Goal: Task Accomplishment & Management: Complete application form

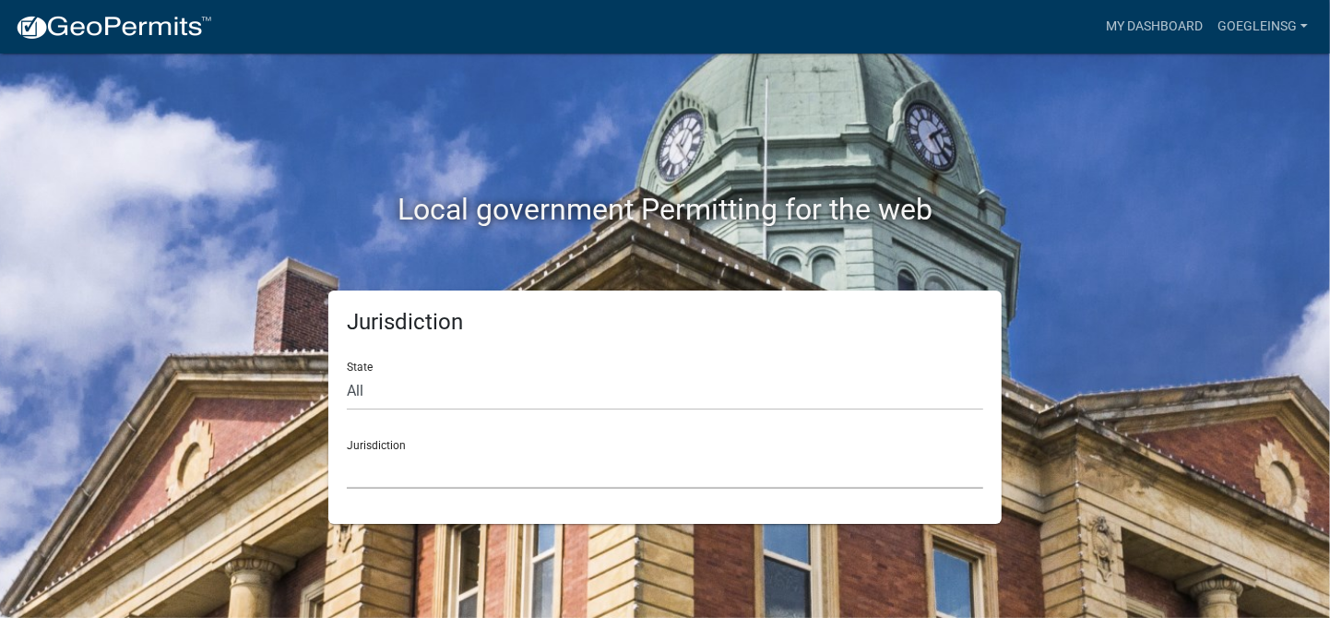
click at [373, 469] on select "[GEOGRAPHIC_DATA], [US_STATE] [GEOGRAPHIC_DATA], [US_STATE][PERSON_NAME][GEOGRA…" at bounding box center [665, 470] width 636 height 38
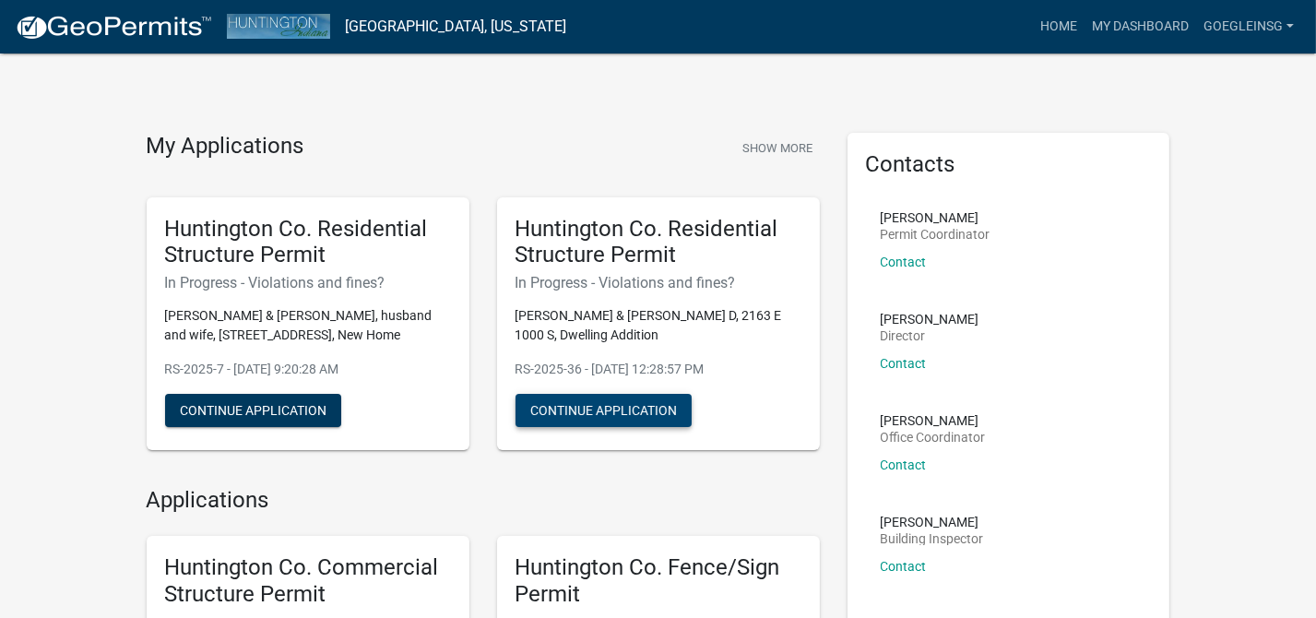
click at [623, 405] on button "Continue Application" at bounding box center [604, 410] width 176 height 33
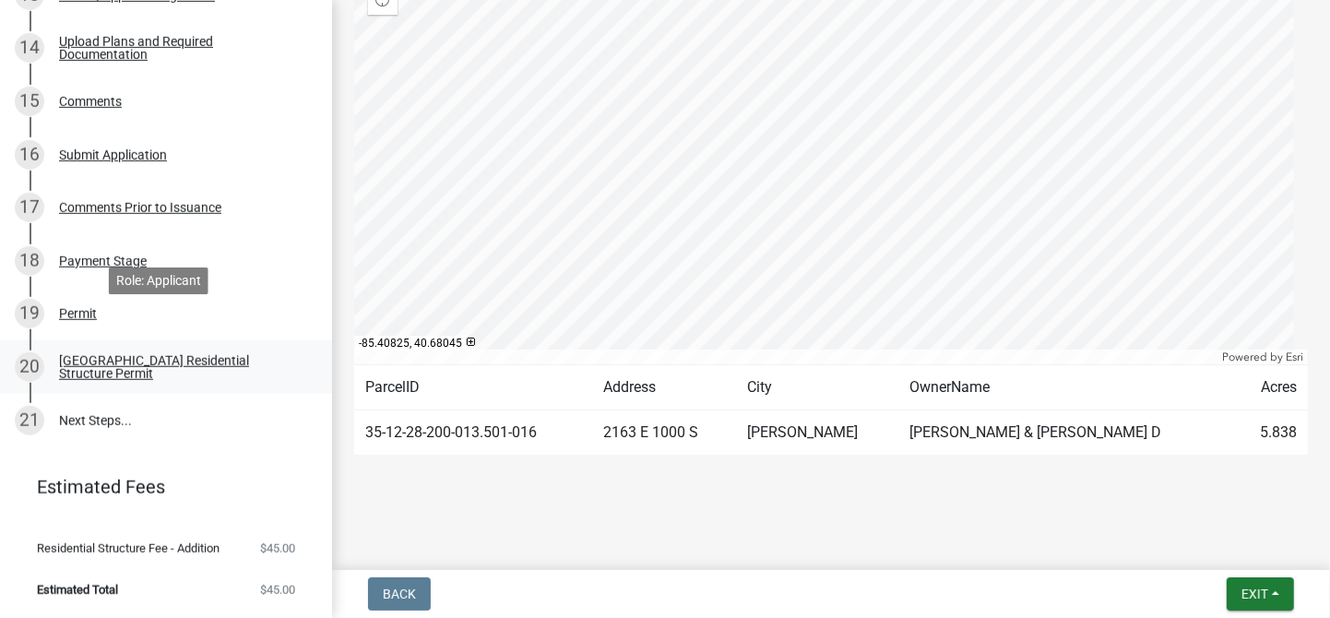
scroll to position [922, 0]
click at [98, 356] on div "[GEOGRAPHIC_DATA] Residential Structure Permit" at bounding box center [181, 367] width 244 height 26
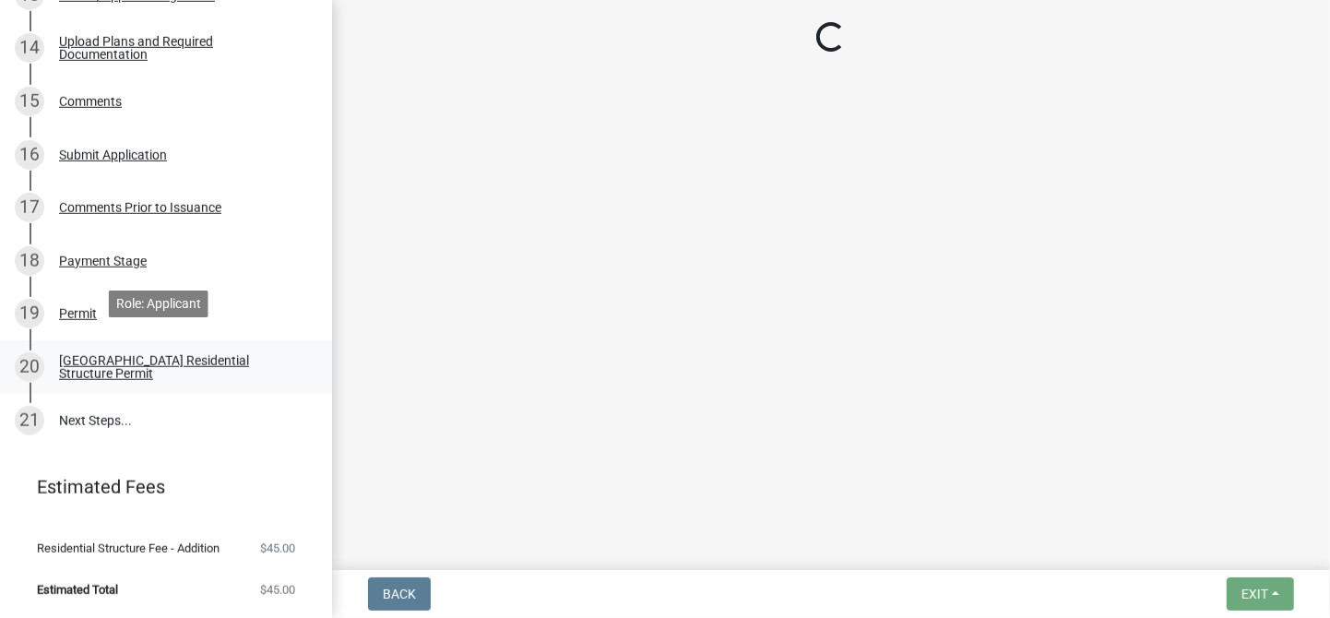
scroll to position [0, 0]
click at [87, 307] on div "Permit" at bounding box center [78, 313] width 38 height 13
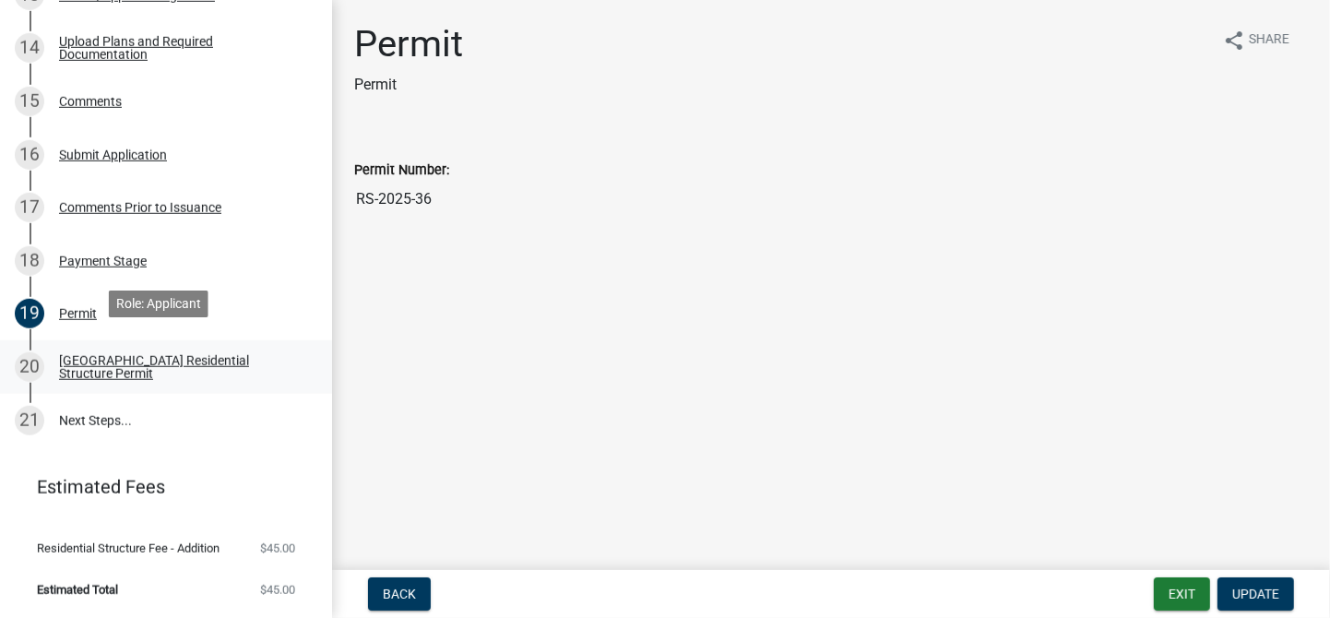
click at [101, 362] on div "[GEOGRAPHIC_DATA] Residential Structure Permit" at bounding box center [181, 367] width 244 height 26
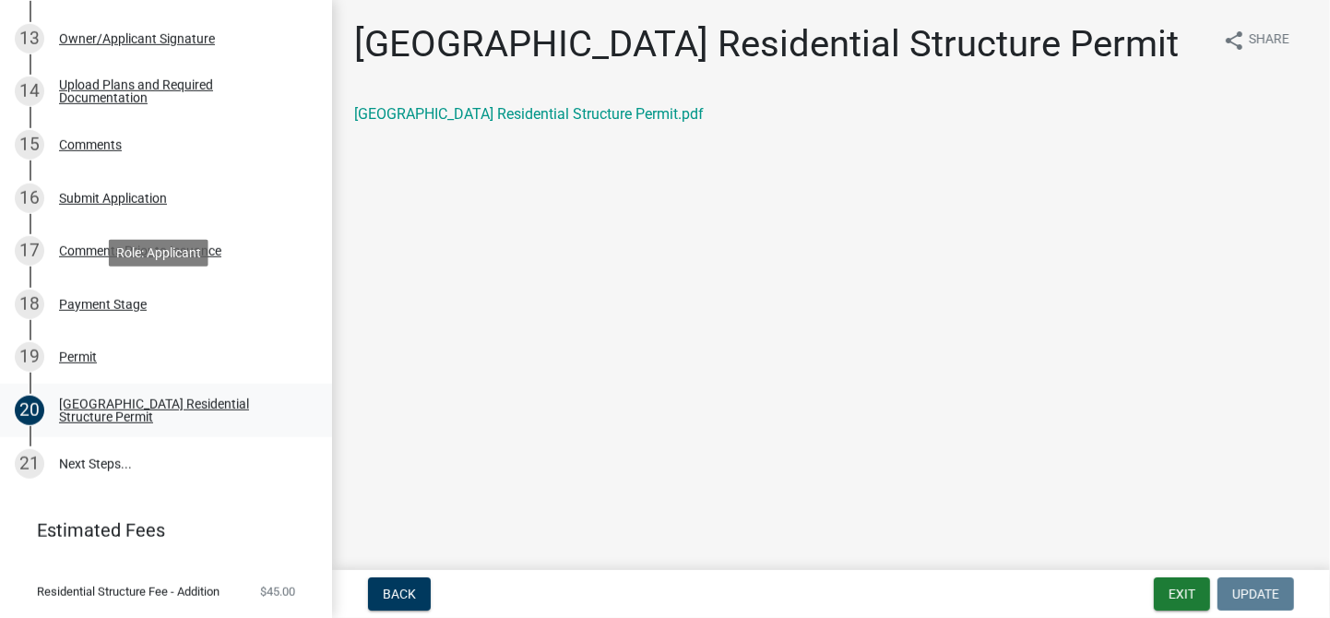
scroll to position [922, 0]
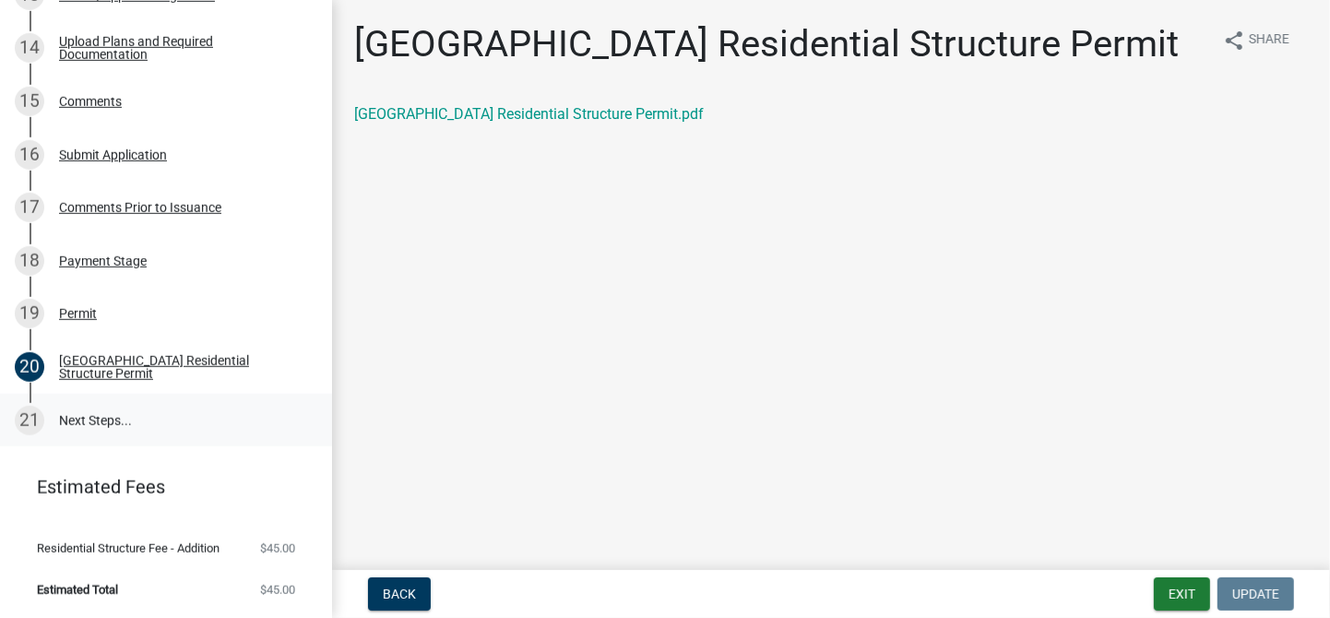
click at [108, 400] on link "21 Next Steps..." at bounding box center [166, 420] width 332 height 53
click at [512, 119] on link "[GEOGRAPHIC_DATA] Residential Structure Permit.pdf" at bounding box center [529, 114] width 350 height 18
